Goal: Task Accomplishment & Management: Manage account settings

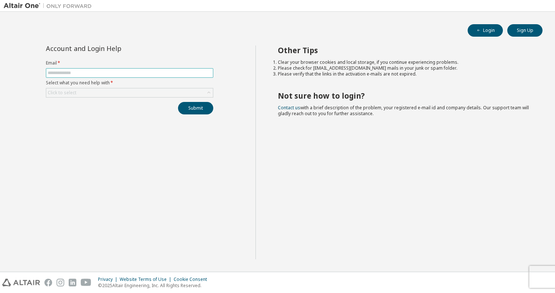
click at [130, 75] on input "text" at bounding box center [130, 73] width 164 height 6
click at [485, 27] on button "Login" at bounding box center [484, 30] width 35 height 12
click at [120, 74] on input "text" at bounding box center [130, 73] width 164 height 6
type input "**********"
click at [96, 94] on div "Click to select" at bounding box center [129, 92] width 167 height 9
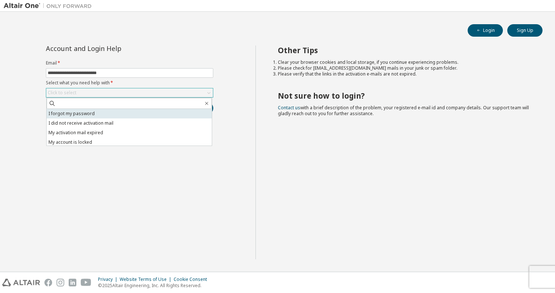
click at [81, 113] on li "I forgot my password" at bounding box center [129, 114] width 165 height 10
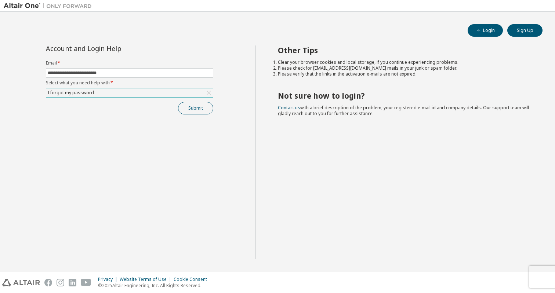
click at [193, 108] on button "Submit" at bounding box center [195, 108] width 35 height 12
